Goal: Task Accomplishment & Management: Use online tool/utility

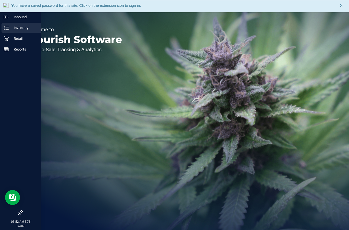
click at [16, 27] on p "Inventory" at bounding box center [24, 28] width 30 height 6
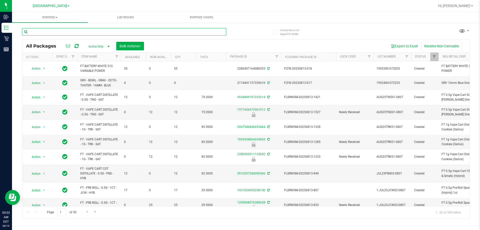
click at [74, 31] on input "text" at bounding box center [124, 32] width 204 height 8
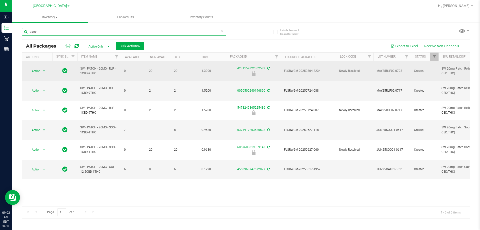
type input "patch"
click at [303, 71] on span "FLSRWGM-20250804-2234" at bounding box center [308, 71] width 49 height 5
click at [40, 68] on span "Action" at bounding box center [34, 71] width 14 height 7
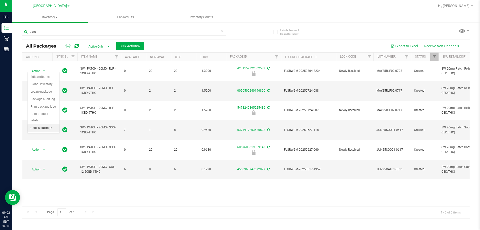
click at [50, 124] on li "Unlock package" at bounding box center [44, 128] width 32 height 8
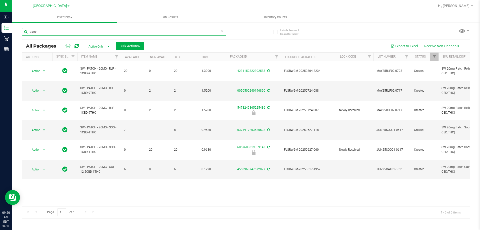
click at [99, 33] on input "patch" at bounding box center [124, 32] width 204 height 8
click at [98, 33] on input "patch" at bounding box center [124, 32] width 204 height 8
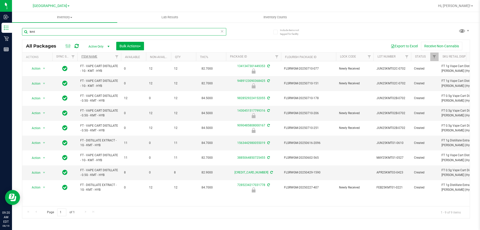
type input "kmt"
click at [88, 58] on link "Item Name" at bounding box center [89, 57] width 16 height 4
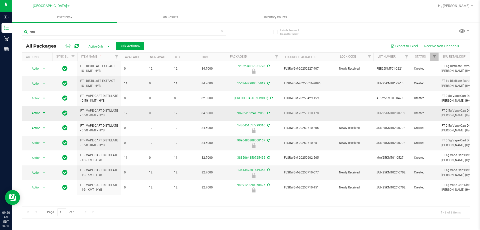
click at [38, 112] on span "Action" at bounding box center [34, 113] width 14 height 7
click at [41, 150] on li "Lock package" at bounding box center [47, 152] width 39 height 8
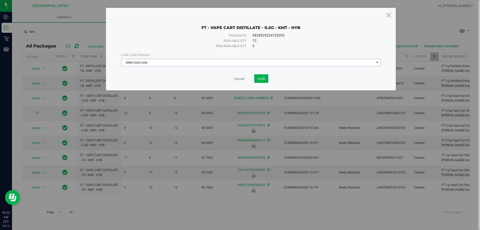
click at [198, 62] on span "Select lock code" at bounding box center [247, 62] width 253 height 7
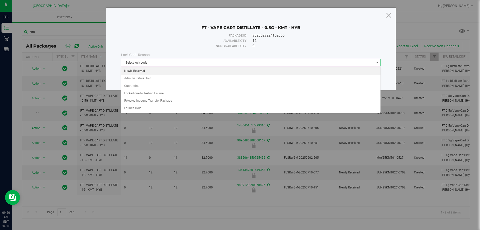
click at [148, 73] on li "Newly Received" at bounding box center [250, 71] width 259 height 8
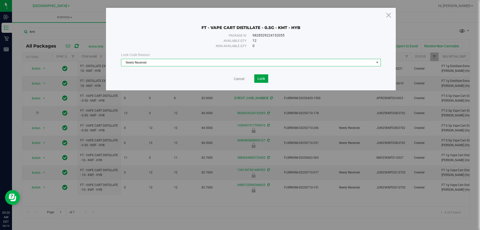
click at [263, 78] on span "Lock" at bounding box center [262, 79] width 8 height 4
